Goal: Transaction & Acquisition: Purchase product/service

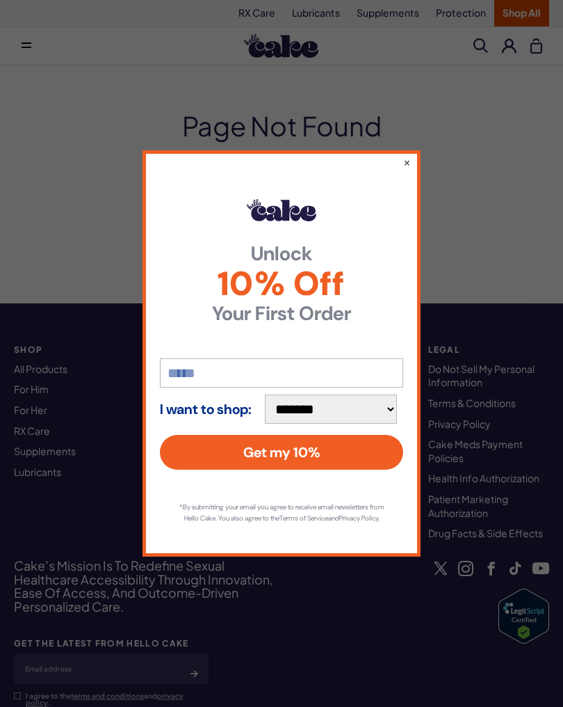
click at [410, 156] on button "×" at bounding box center [407, 162] width 8 height 14
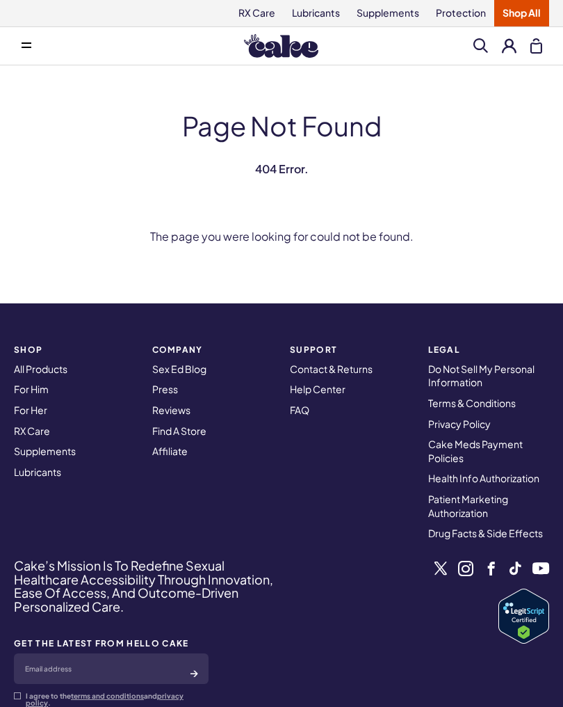
click at [31, 389] on link "For Him" at bounding box center [31, 389] width 35 height 13
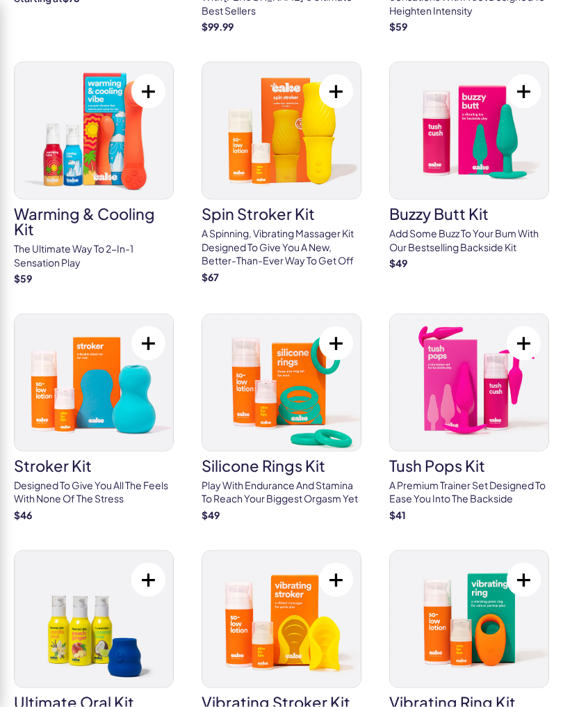
scroll to position [3162, 0]
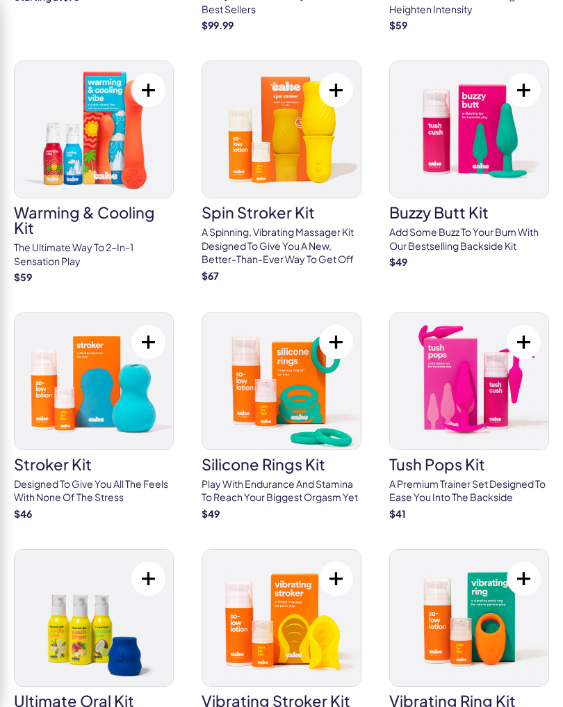
click at [81, 477] on p "Designed to give you all the feels with none of the stress" at bounding box center [94, 490] width 160 height 27
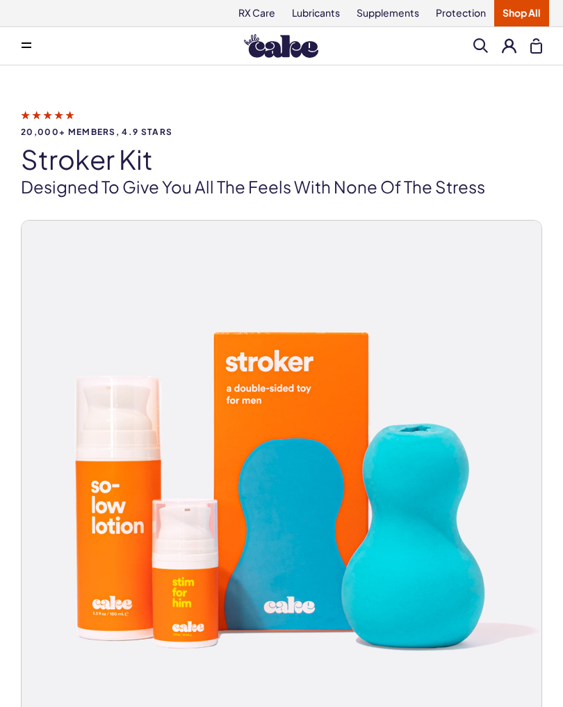
click at [401, 523] on img at bounding box center [282, 480] width 520 height 520
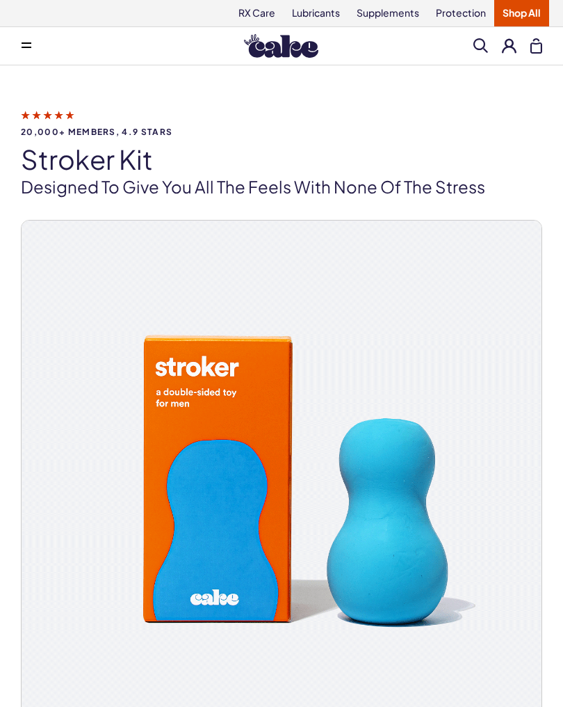
click at [387, 506] on img at bounding box center [282, 480] width 520 height 520
click at [223, 459] on img at bounding box center [282, 480] width 520 height 520
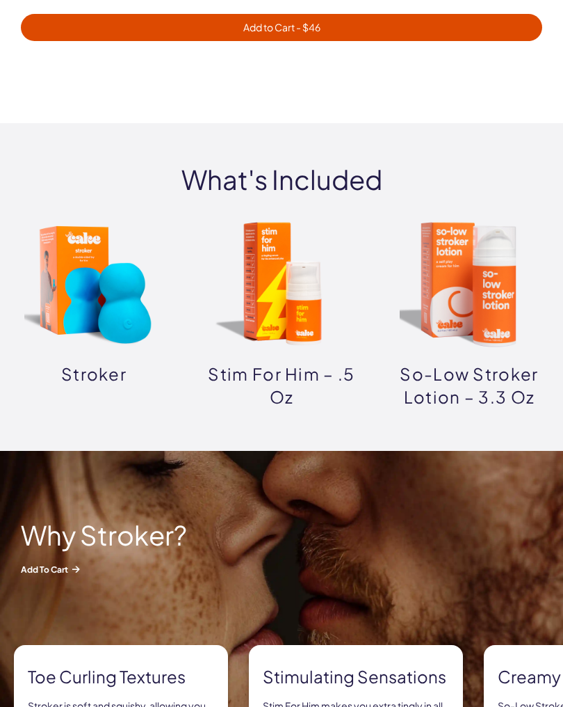
scroll to position [917, 0]
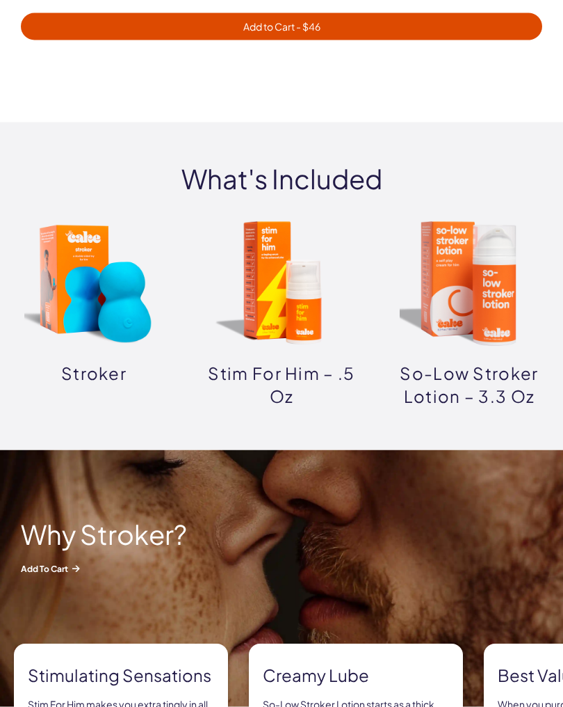
click at [104, 303] on img at bounding box center [93, 283] width 139 height 139
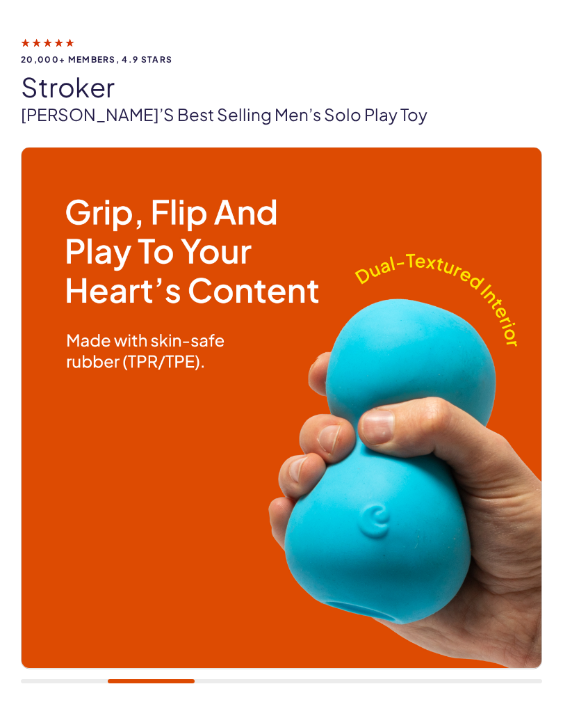
scroll to position [41, 0]
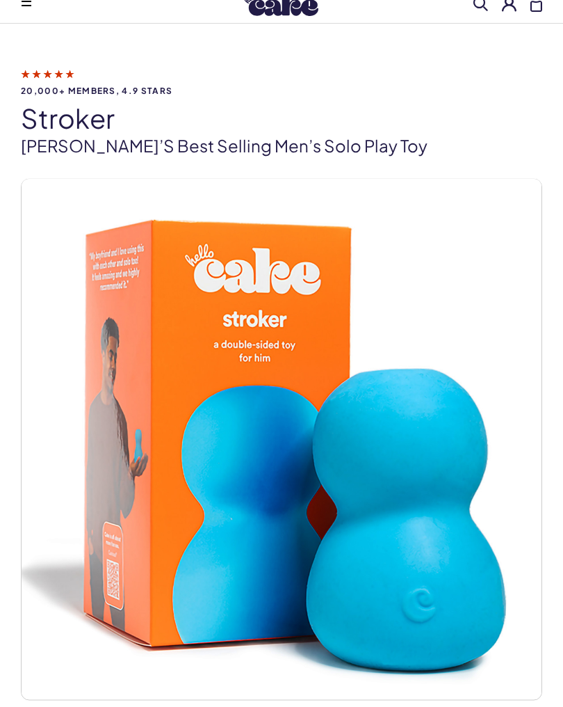
click at [401, 493] on img at bounding box center [282, 439] width 520 height 520
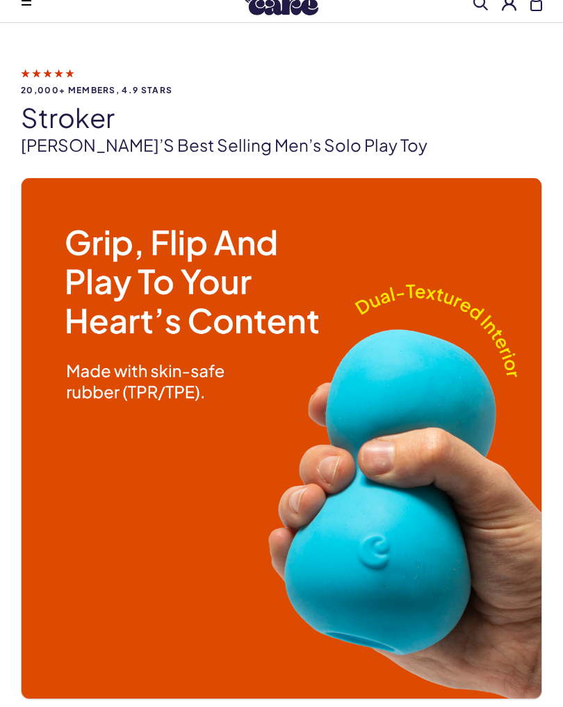
scroll to position [38, 0]
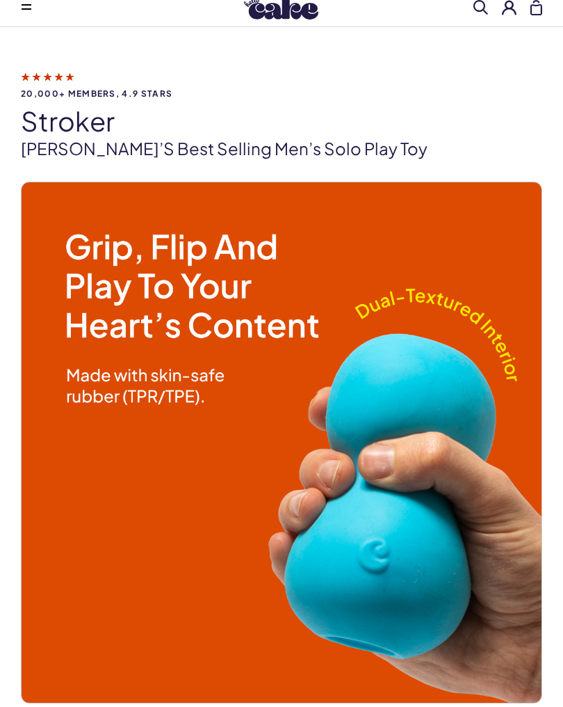
click at [391, 494] on img at bounding box center [282, 442] width 520 height 520
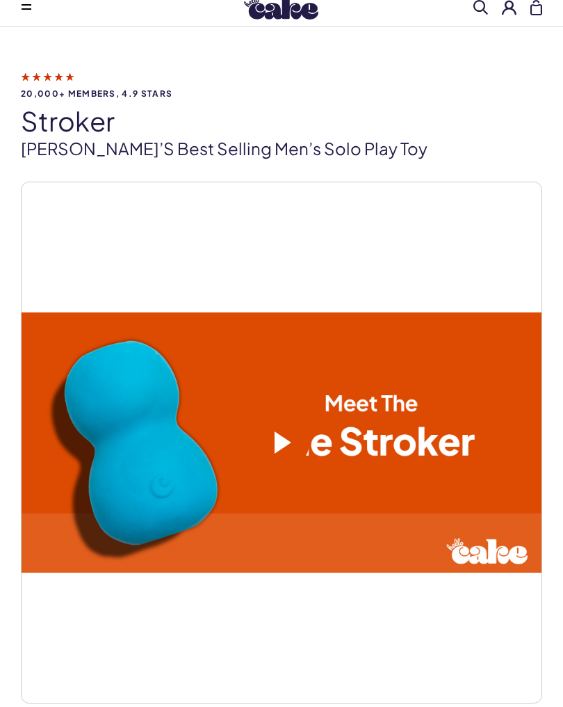
click at [288, 437] on span at bounding box center [283, 442] width 17 height 22
click at [282, 442] on span at bounding box center [283, 442] width 17 height 22
click at [429, 227] on div at bounding box center [282, 377] width 520 height 390
click at [419, 236] on div at bounding box center [282, 377] width 520 height 390
click at [253, 139] on p "[PERSON_NAME]’s best selling men’s solo play toy" at bounding box center [282, 149] width 522 height 24
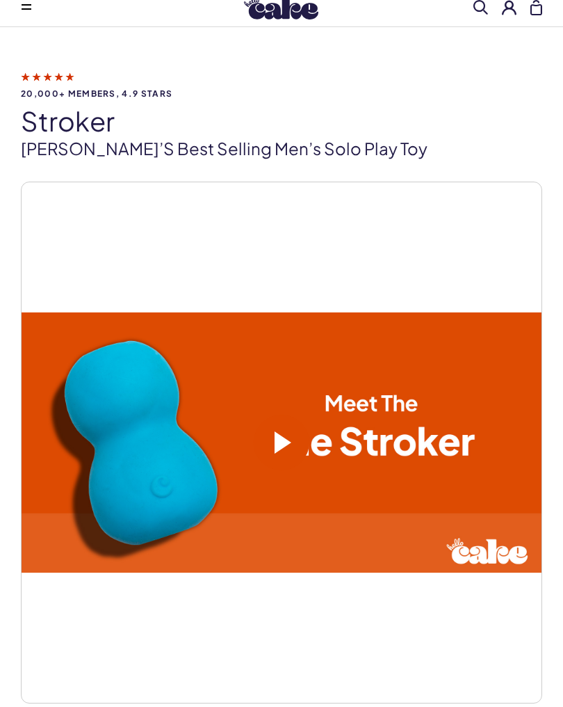
click at [426, 168] on div "20,000+ members, 4.9 stars stroker Cake’s best selling men’s solo play toy Open…" at bounding box center [282, 514] width 522 height 891
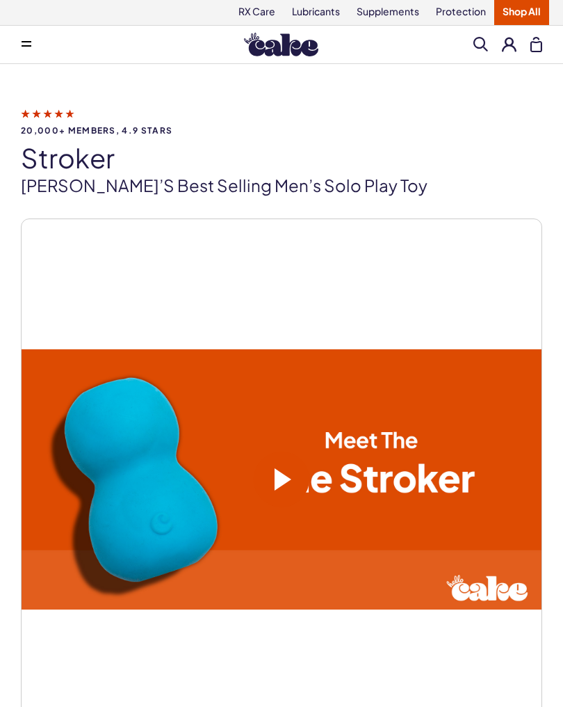
scroll to position [0, 0]
